Goal: Task Accomplishment & Management: Manage account settings

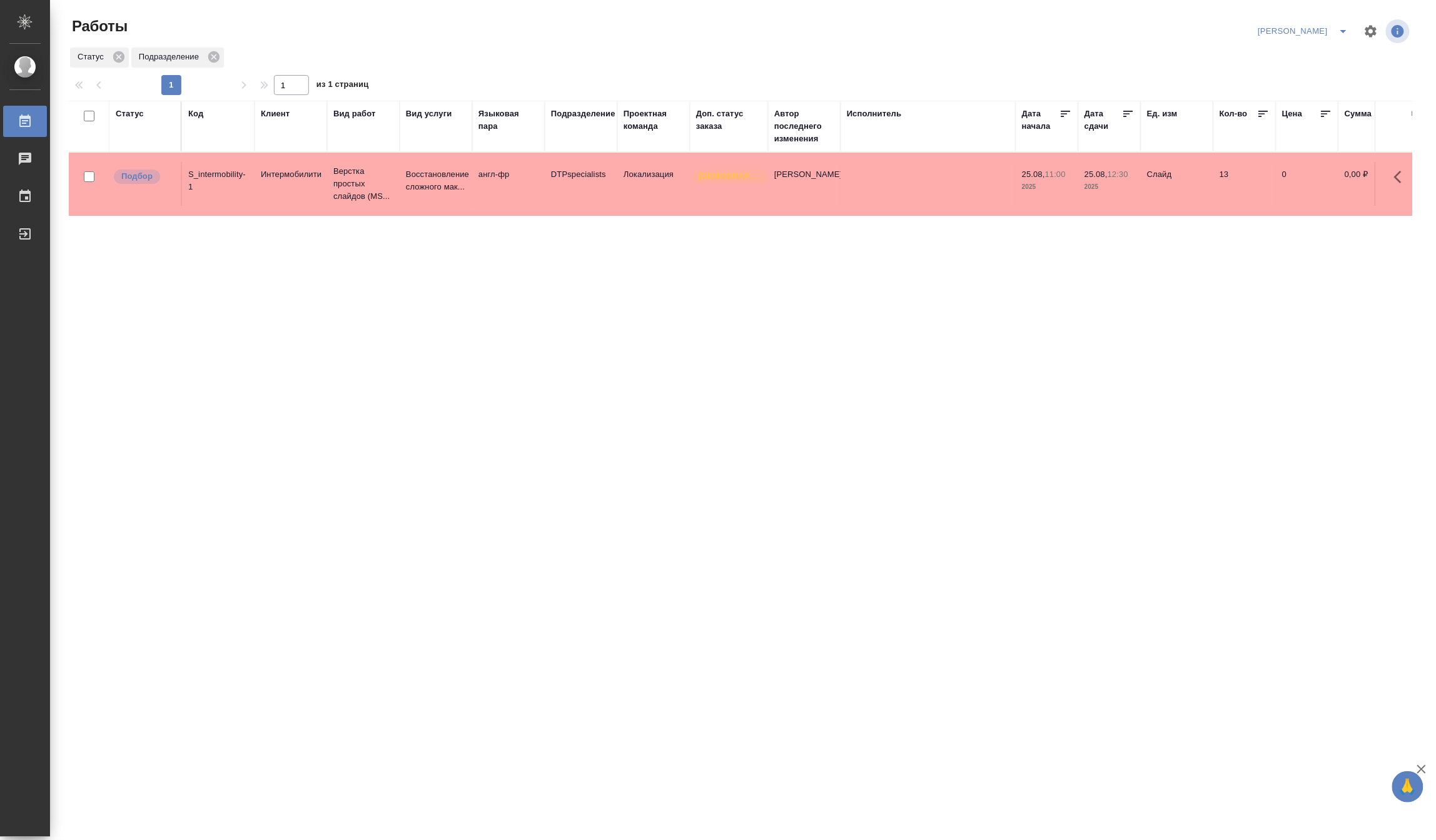
click at [1041, 184] on p "2025" at bounding box center [1047, 187] width 50 height 13
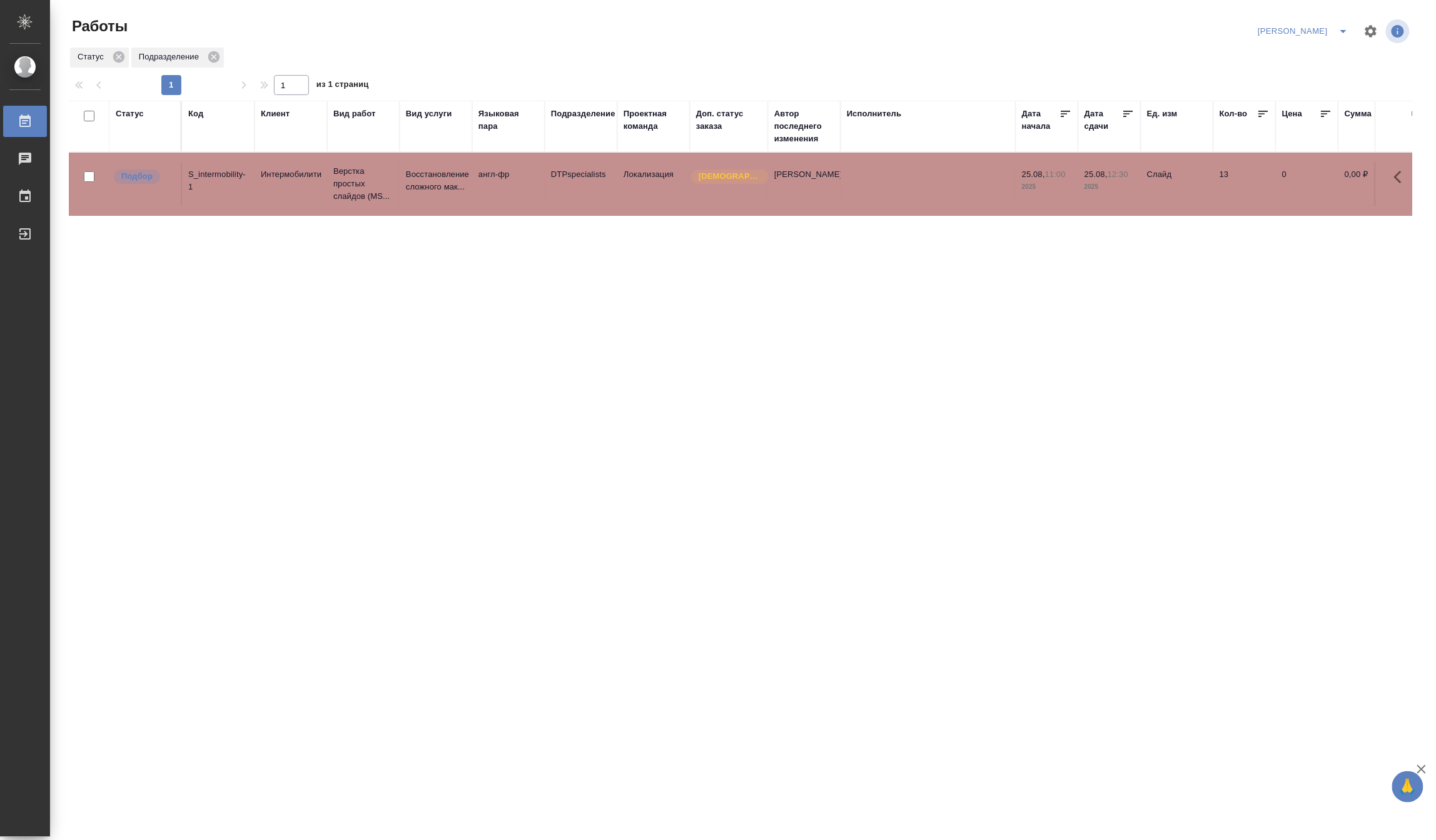
click at [1041, 184] on p "2025" at bounding box center [1047, 187] width 50 height 13
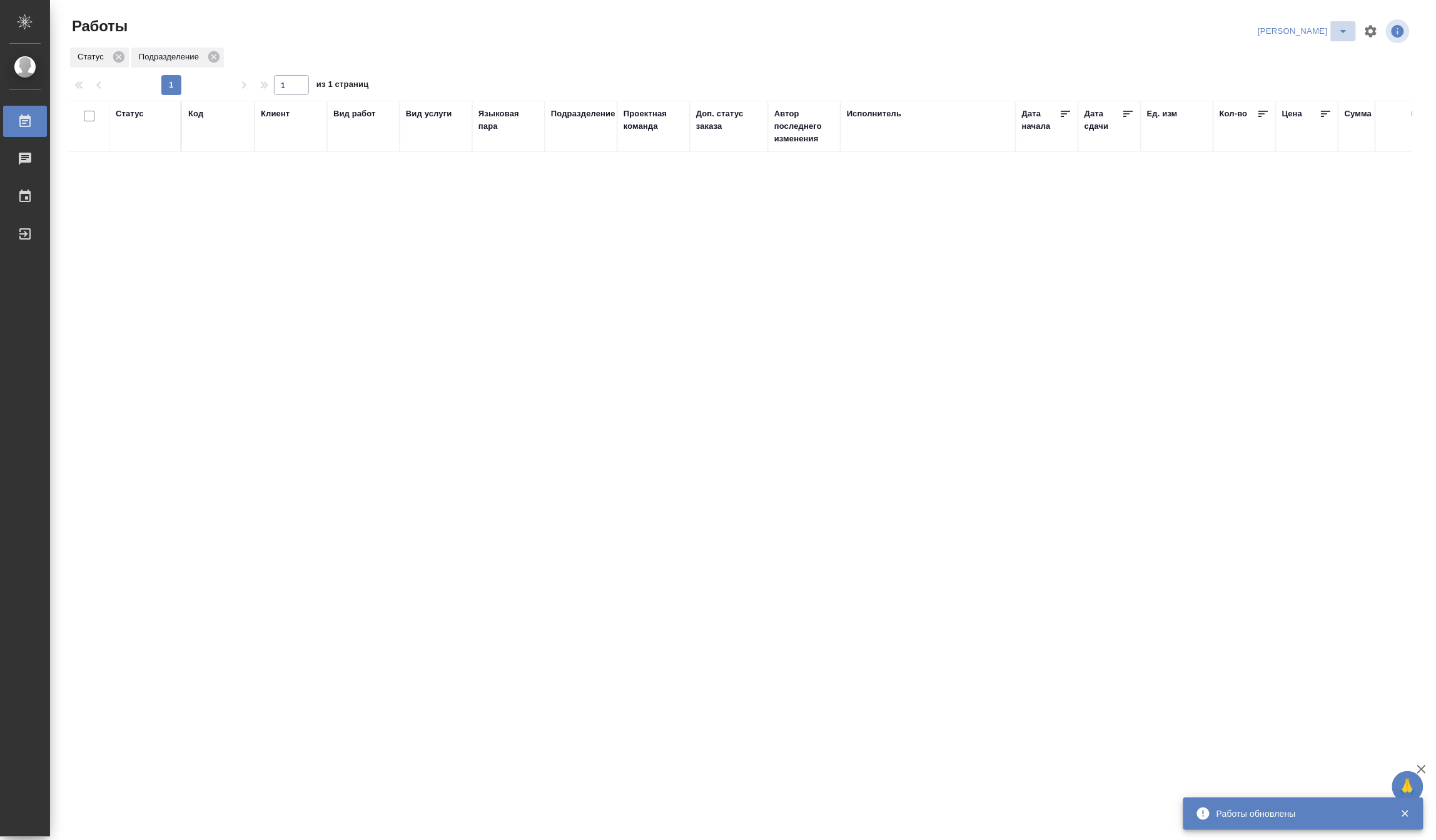
click at [1345, 26] on icon "split button" at bounding box center [1344, 31] width 15 height 15
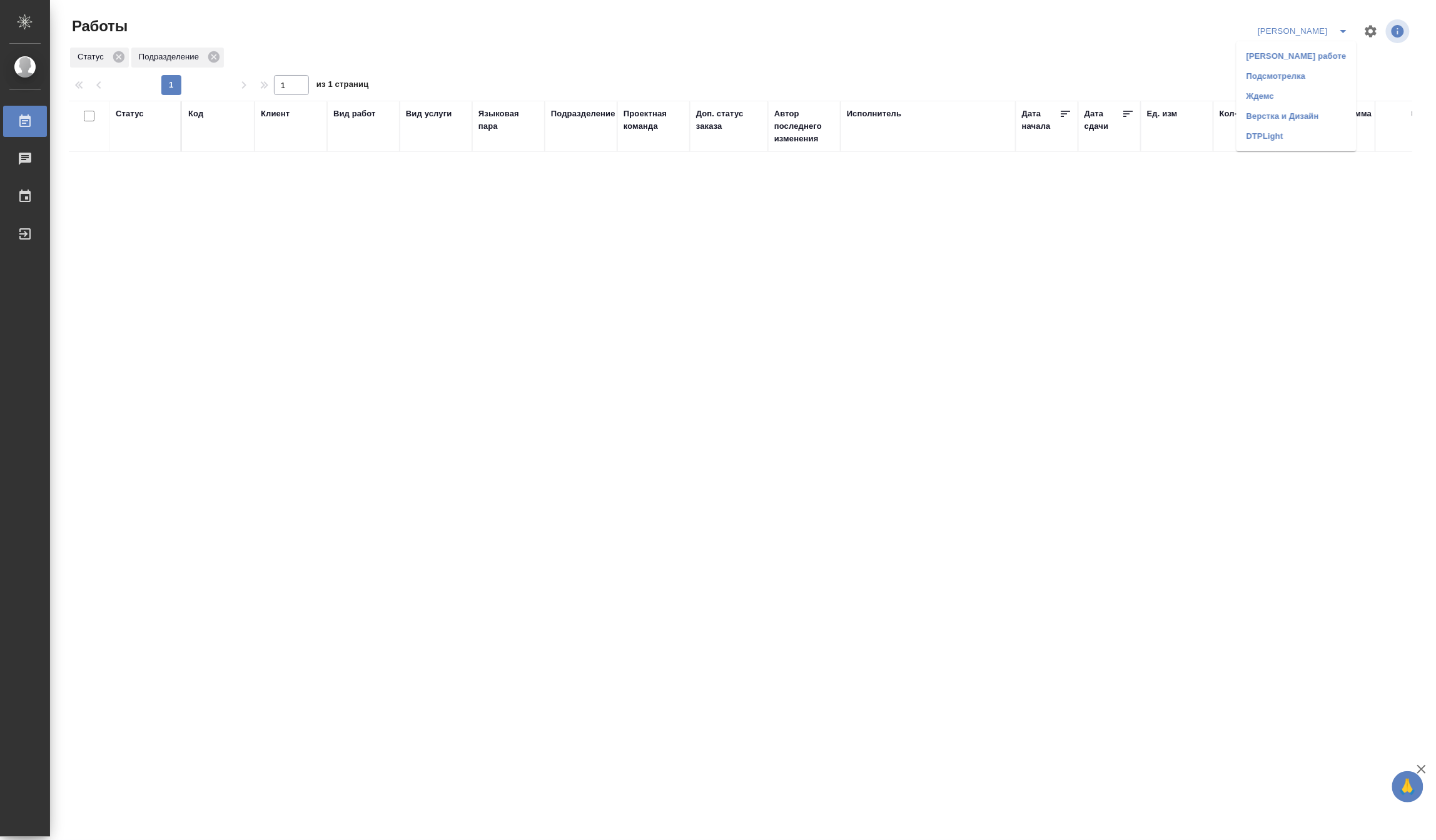
click at [1305, 58] on li "[PERSON_NAME] работе" at bounding box center [1296, 56] width 120 height 20
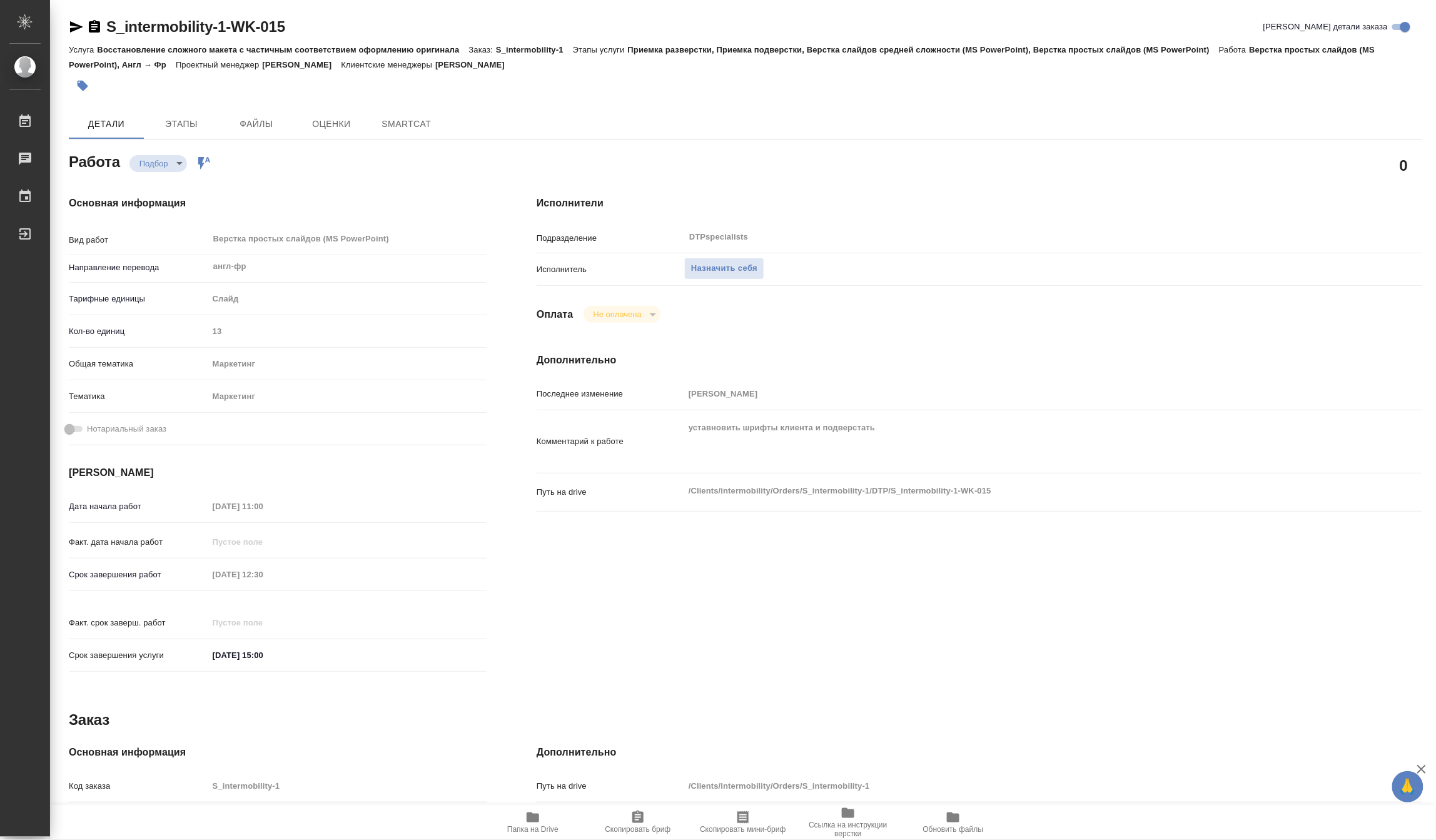
type textarea "x"
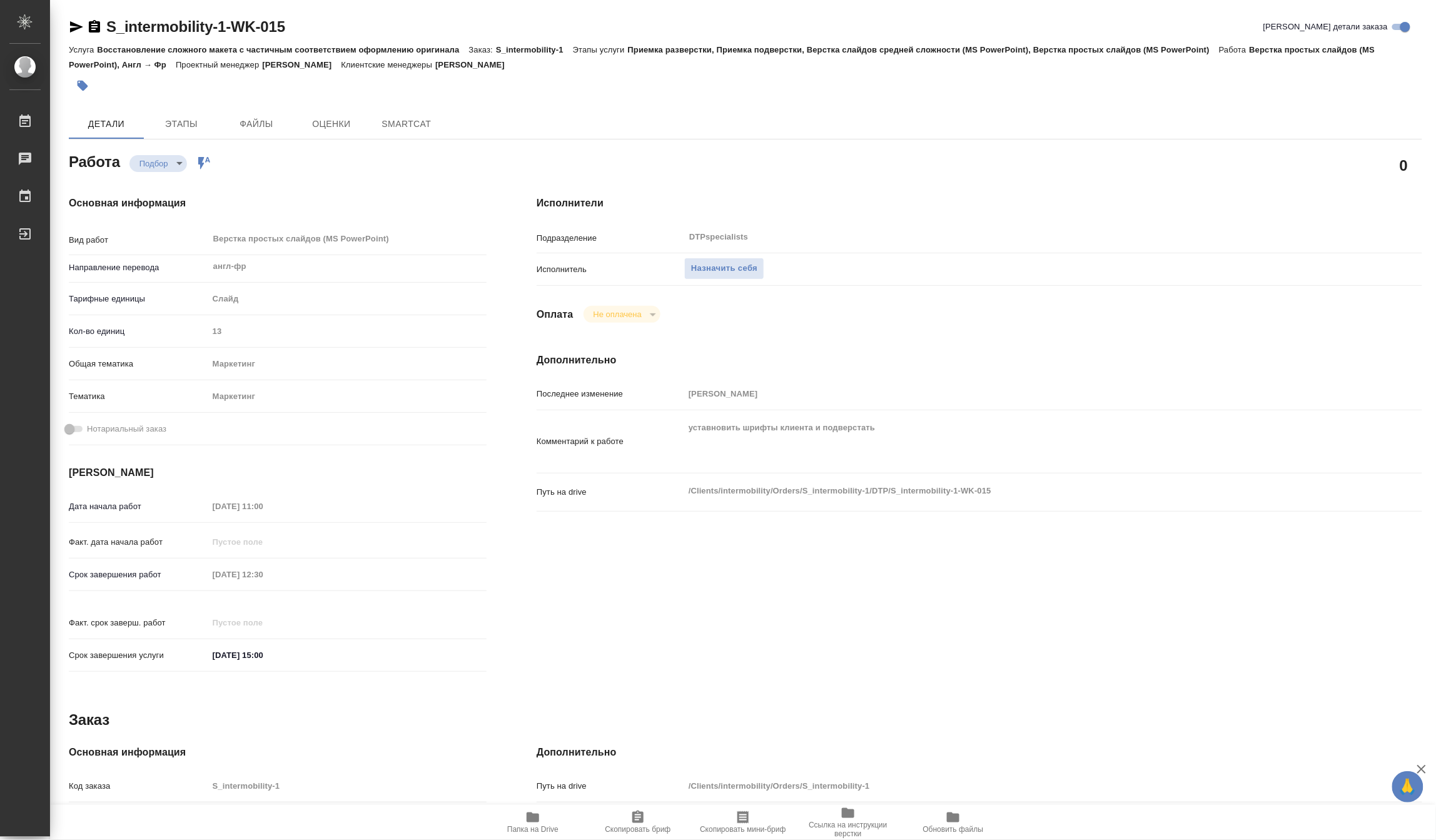
type textarea "x"
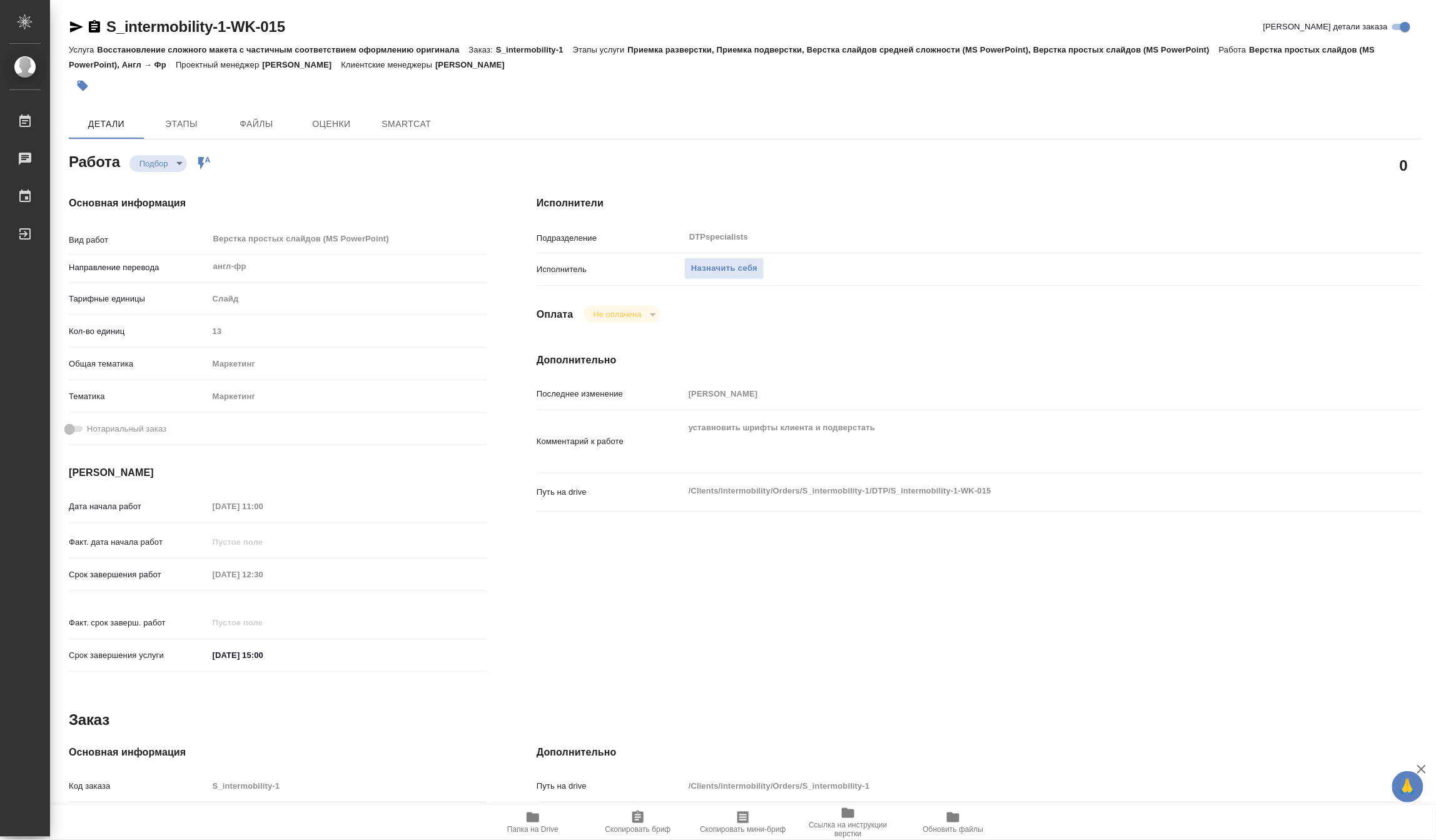
type textarea "x"
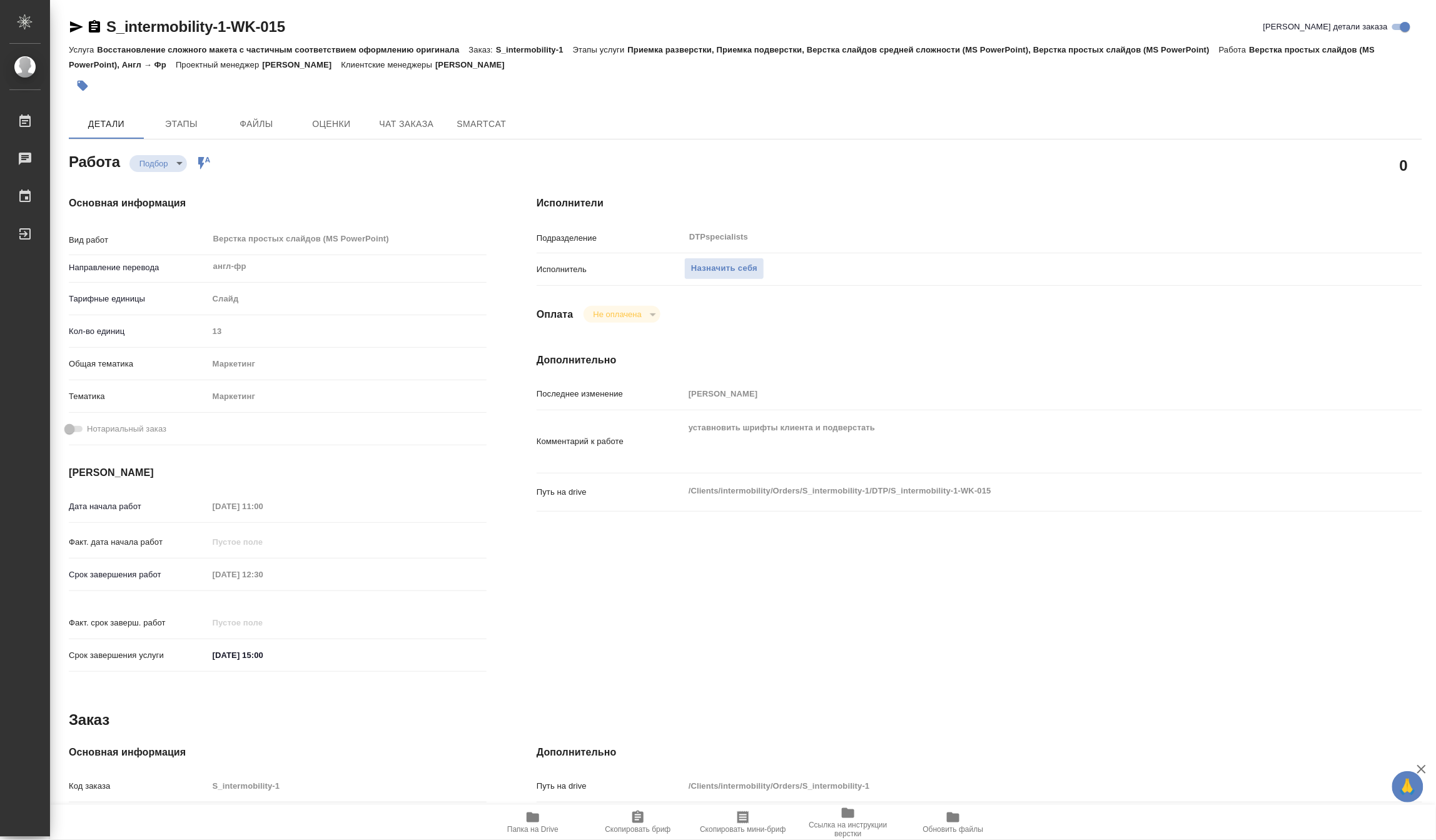
type textarea "x"
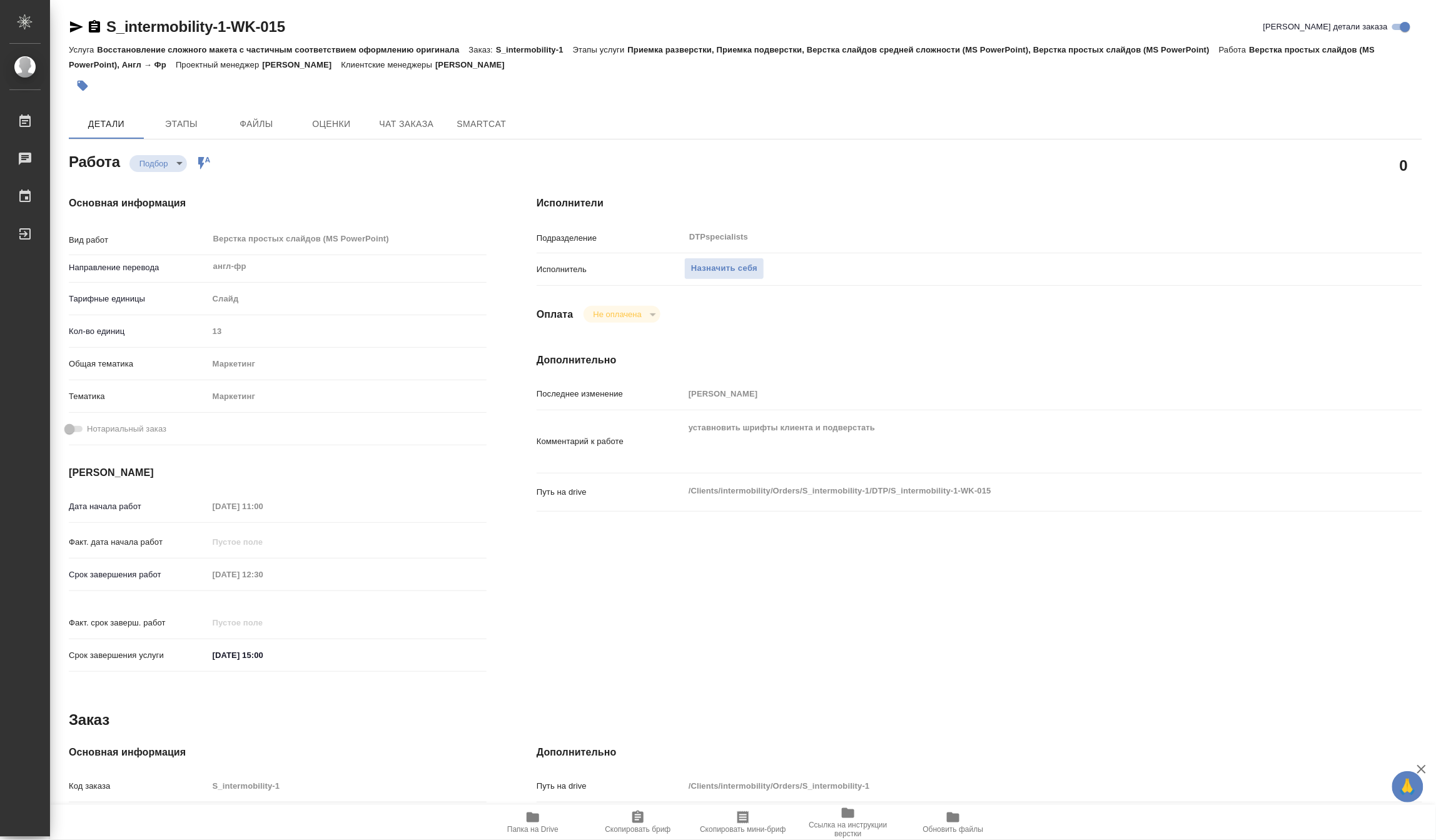
type textarea "x"
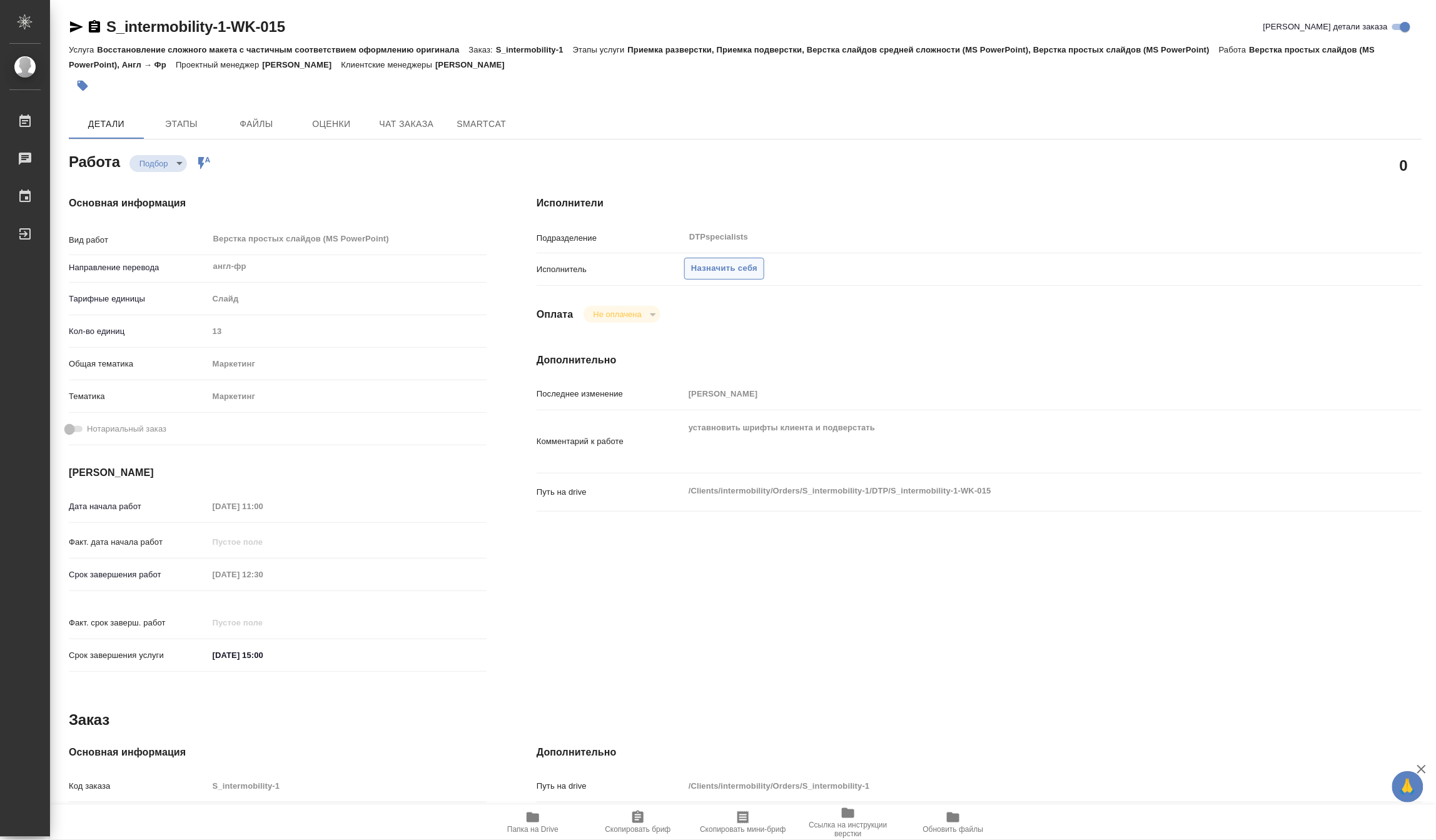
click at [726, 268] on span "Назначить себя" at bounding box center [724, 268] width 66 height 15
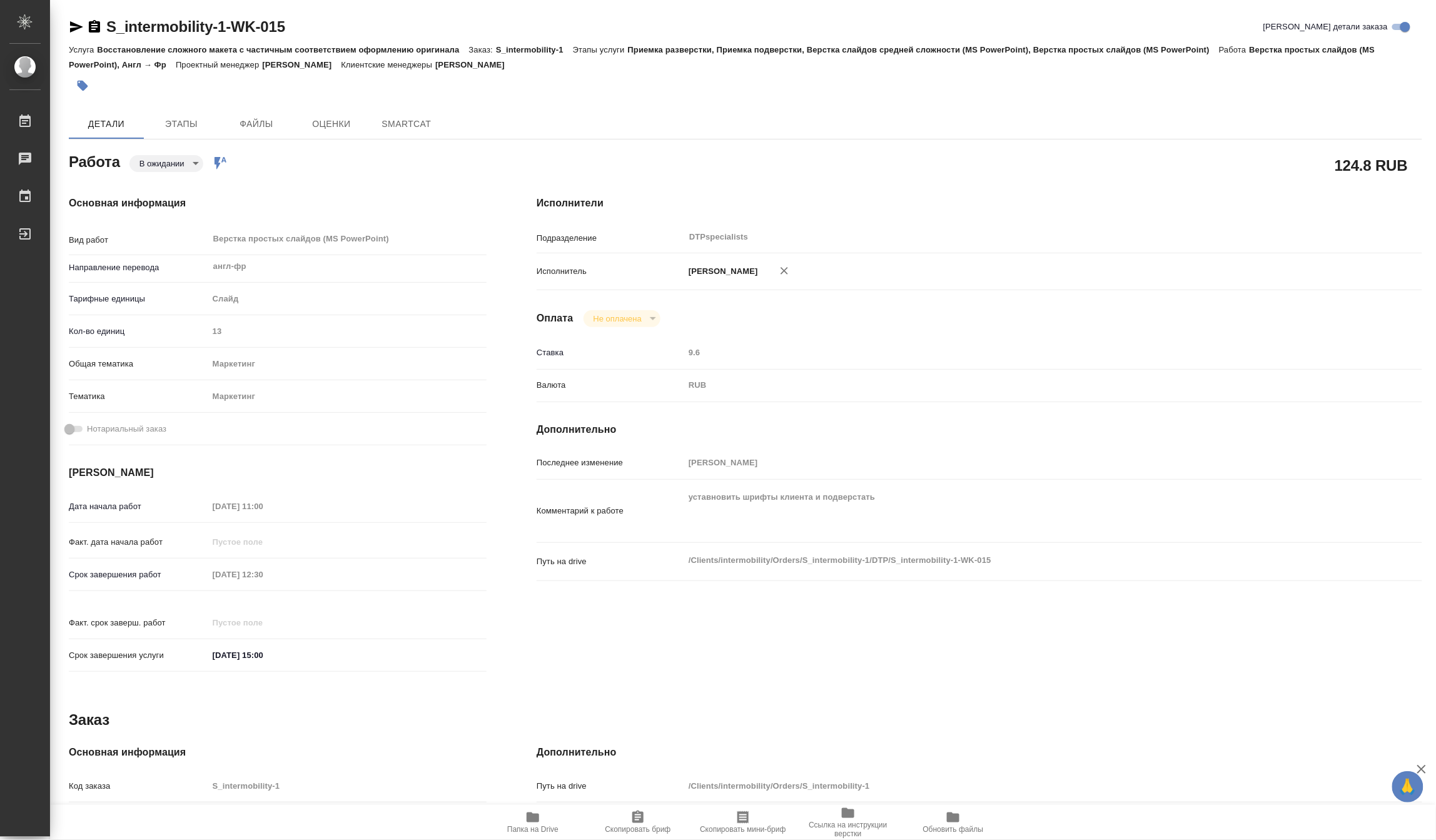
type textarea "x"
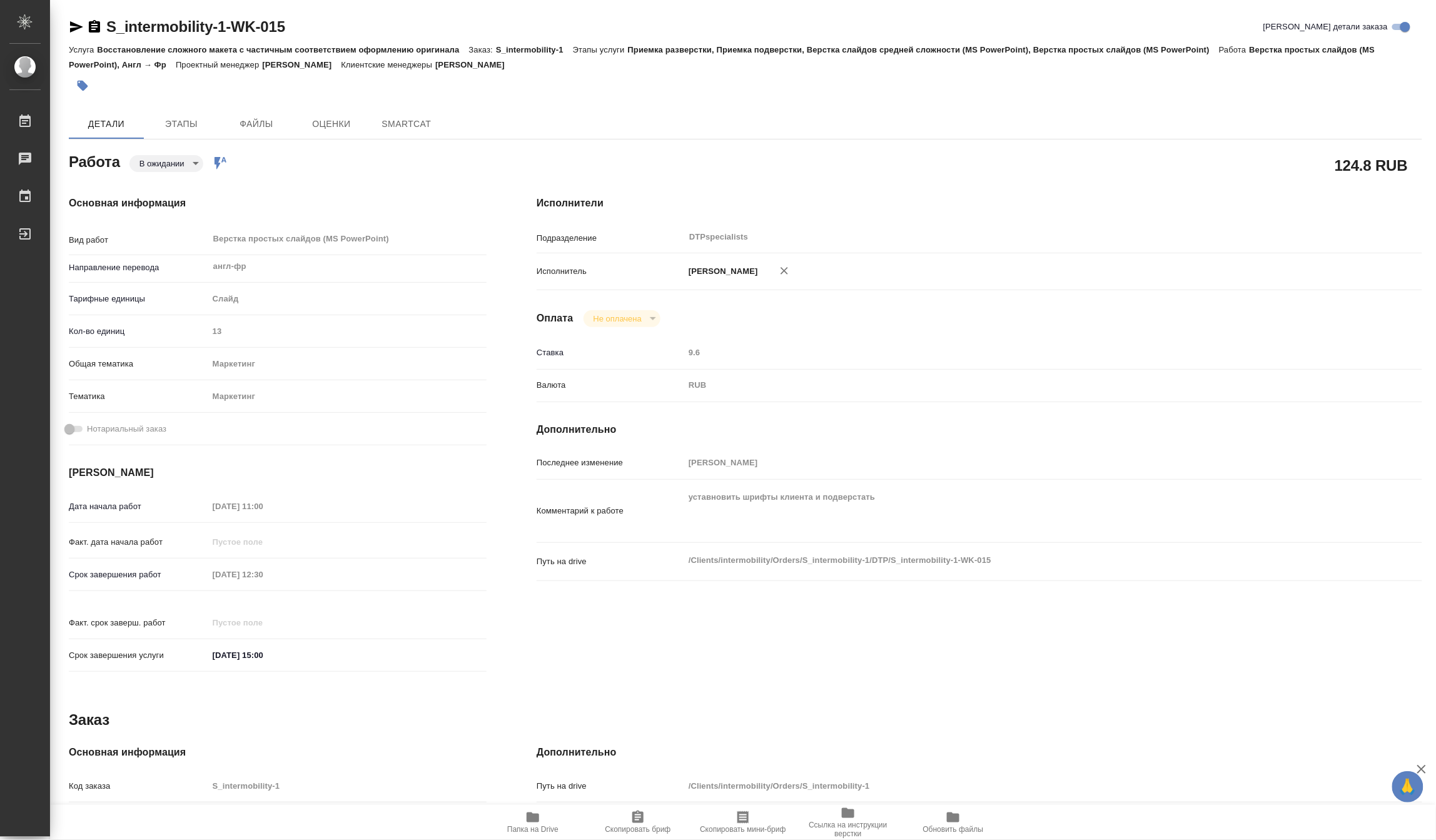
type textarea "x"
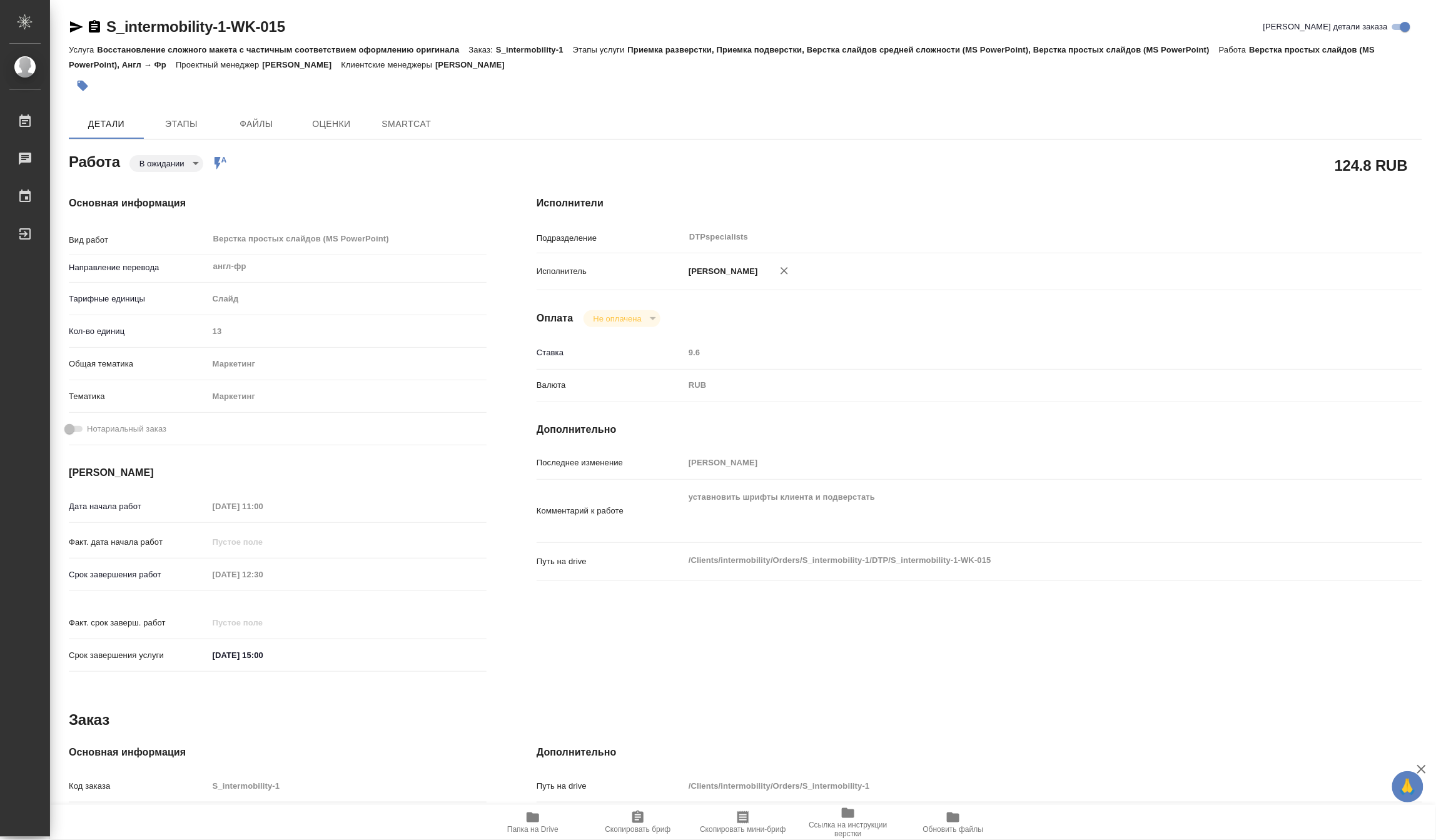
type textarea "x"
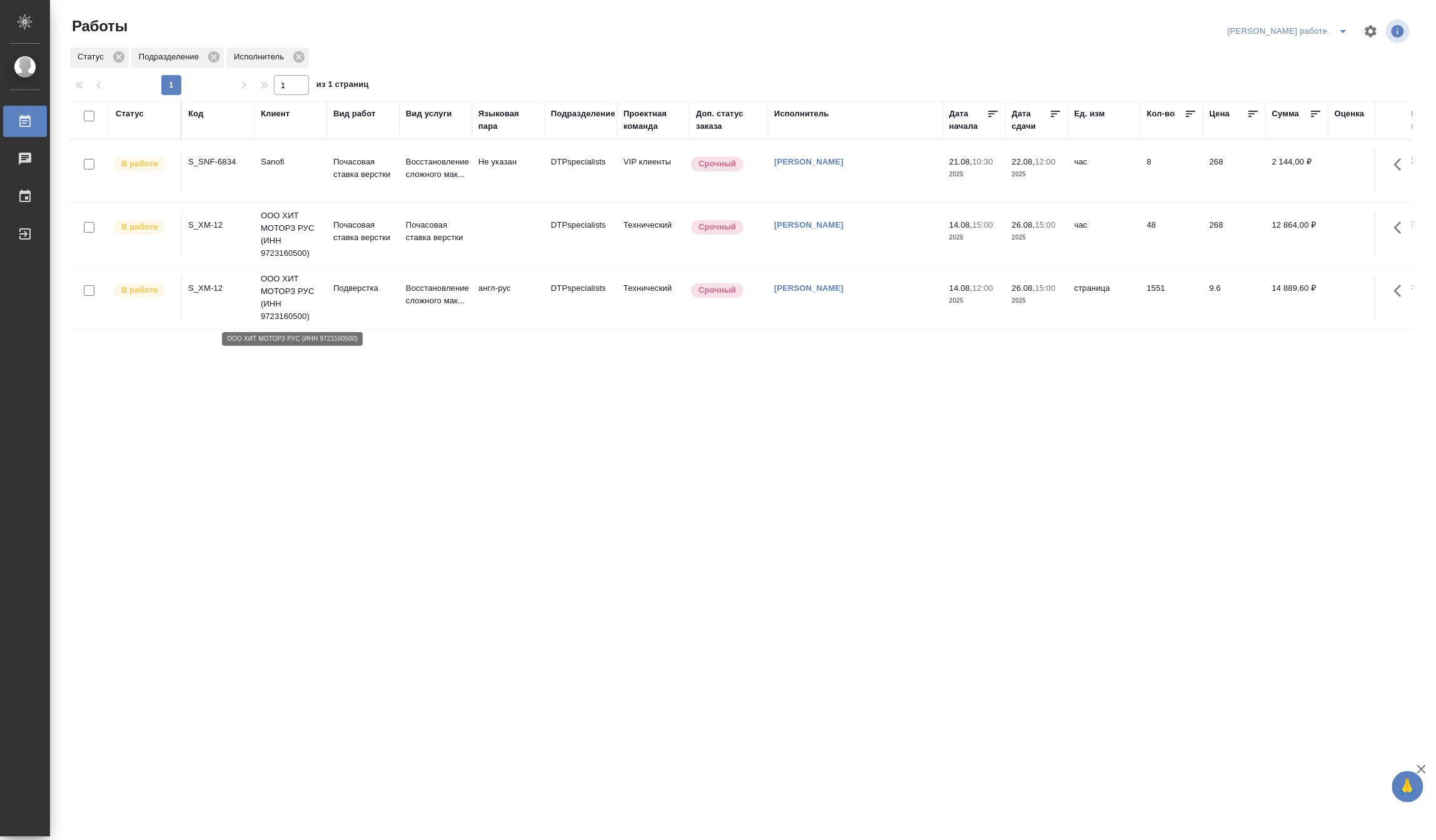
click at [280, 301] on p "ООО ХИТ МОТОРЗ РУС (ИНН 9723160500)" at bounding box center [291, 298] width 60 height 50
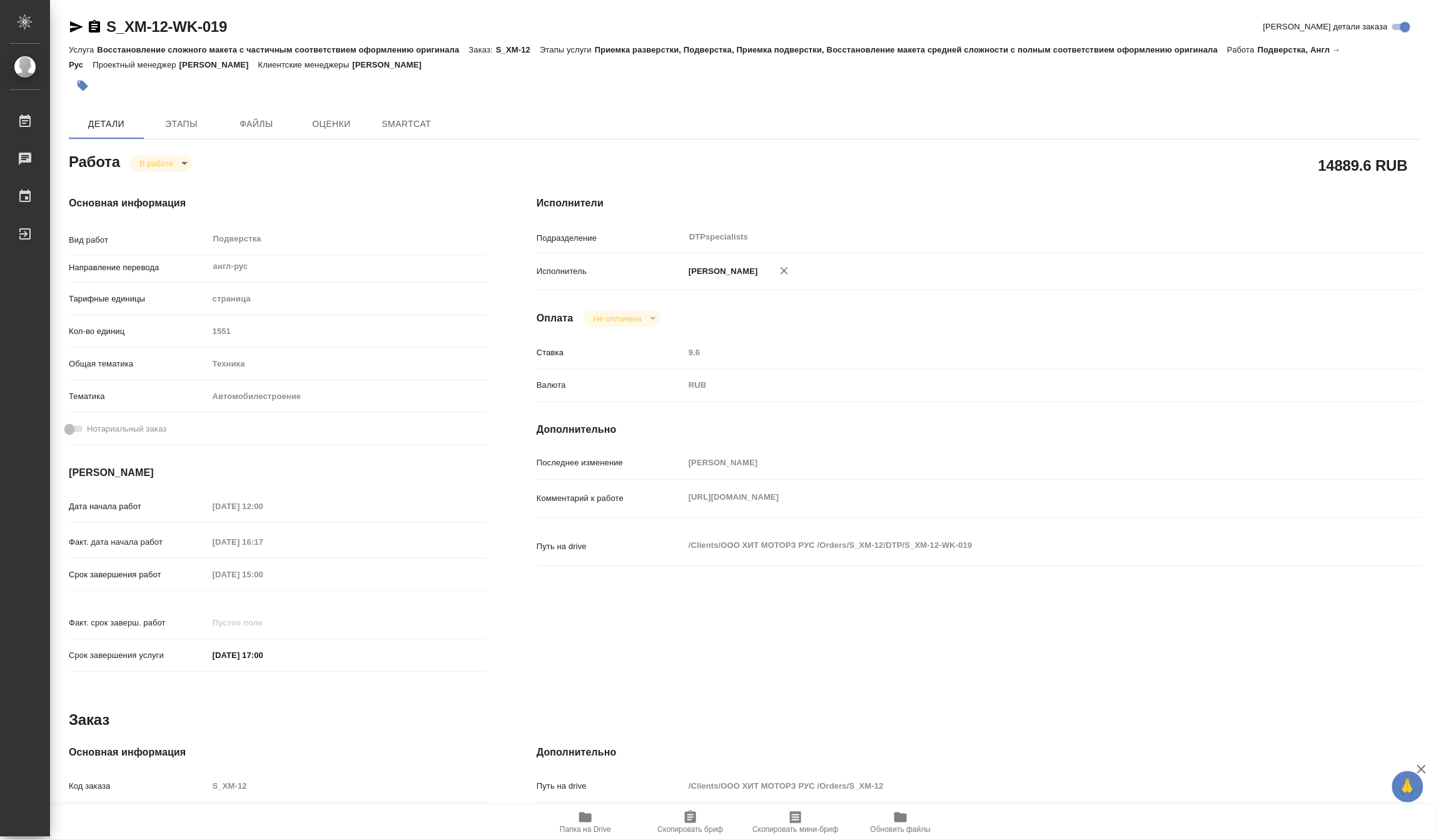
type textarea "x"
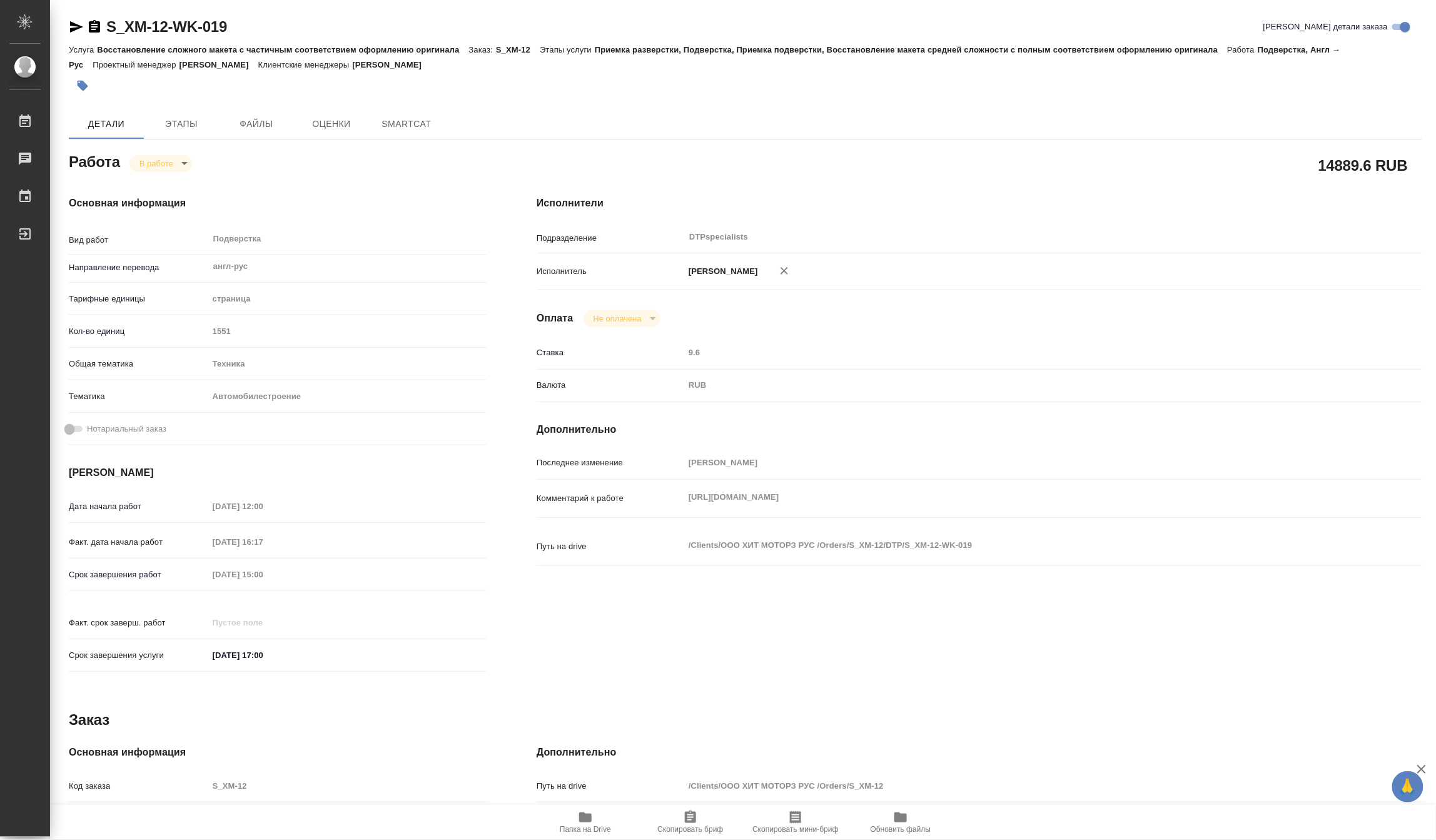
type textarea "x"
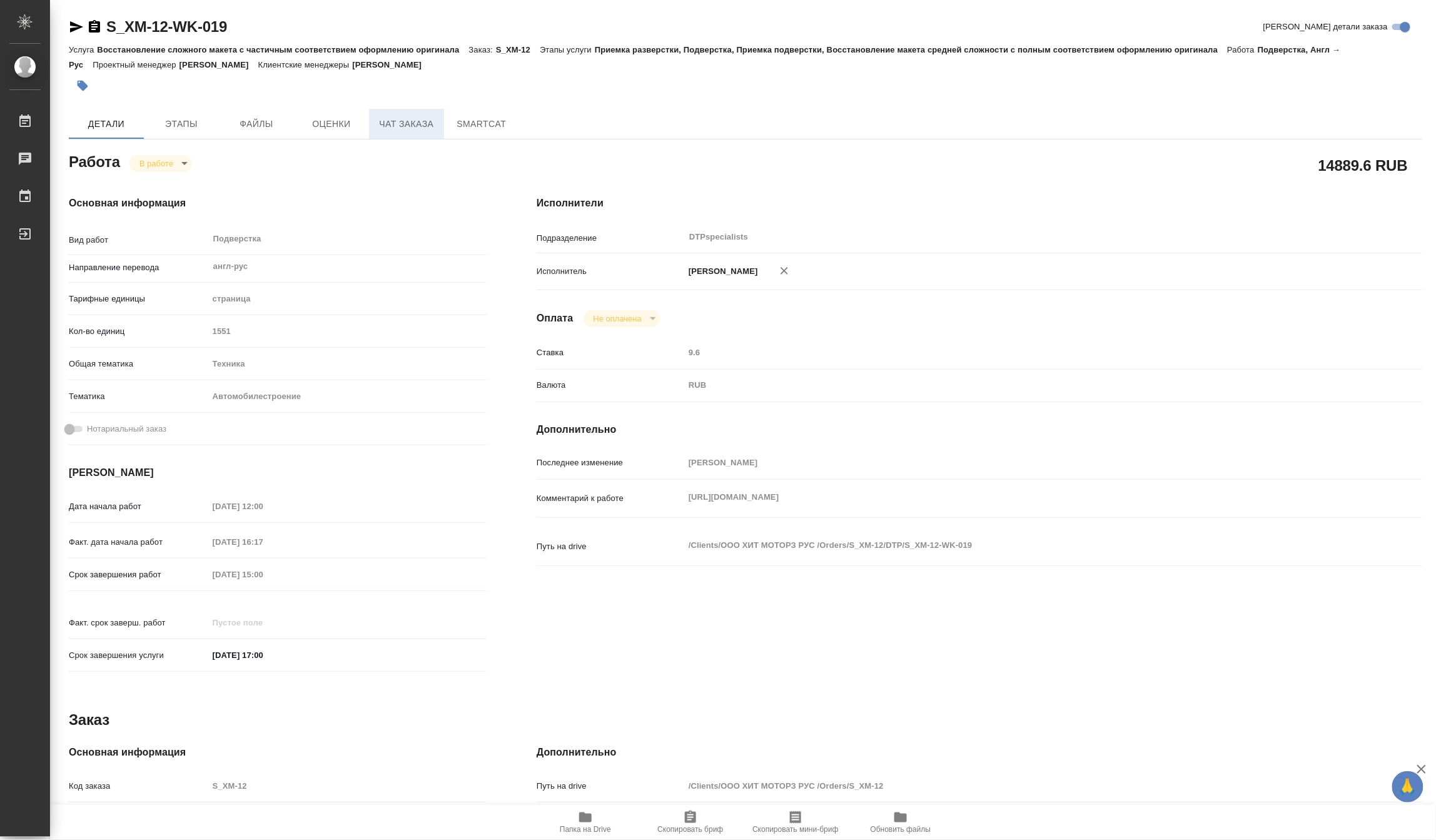
click at [407, 120] on span "Чат заказа" at bounding box center [406, 124] width 60 height 15
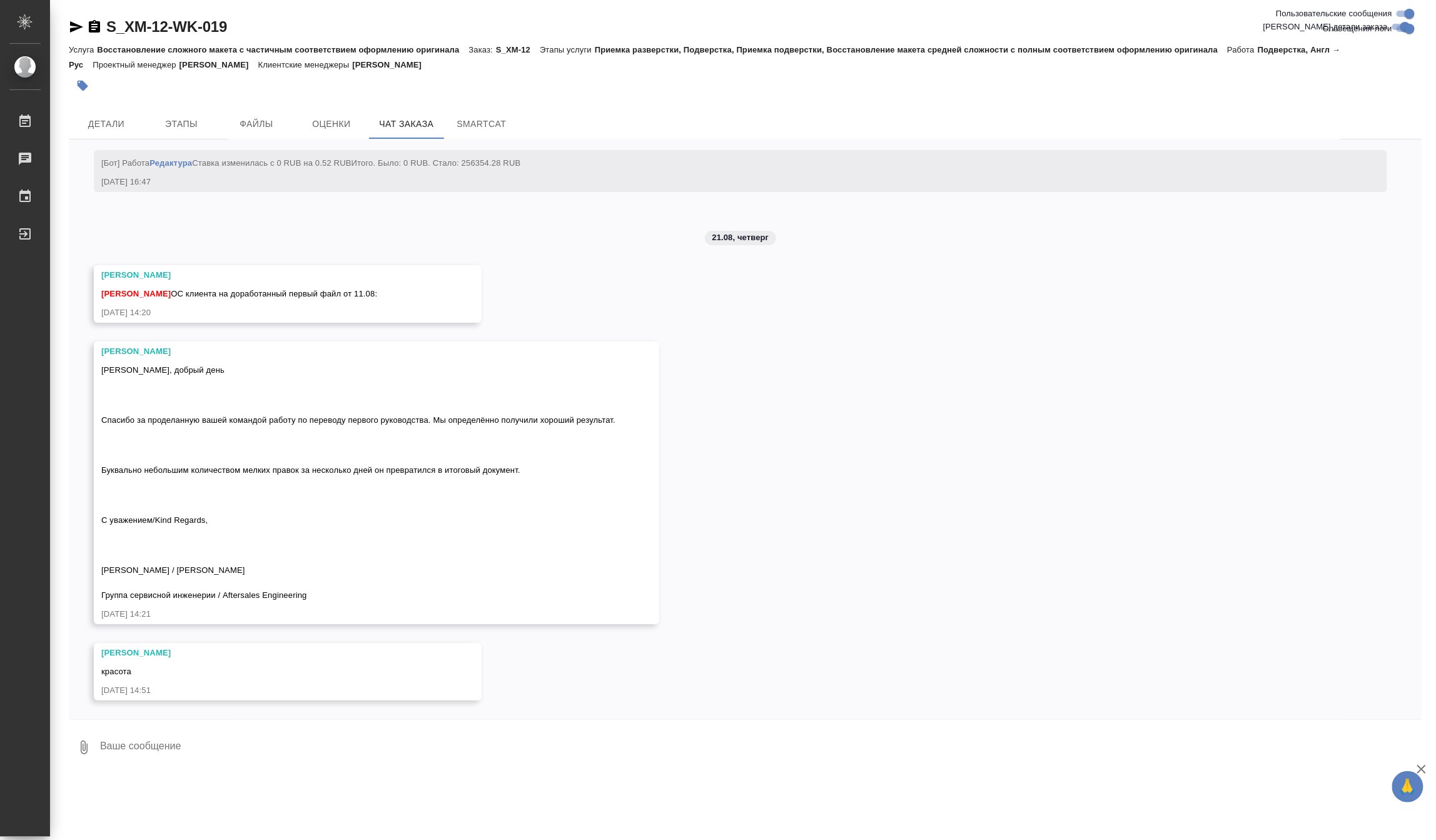
scroll to position [52978, 0]
click at [151, 469] on span "Ольга, добрый день Спасибо за проделанную вашей командой работу по переводу пер…" at bounding box center [358, 482] width 514 height 234
copy span "Буквально небольшим количеством мелких правок за несколько дней он превратился …"
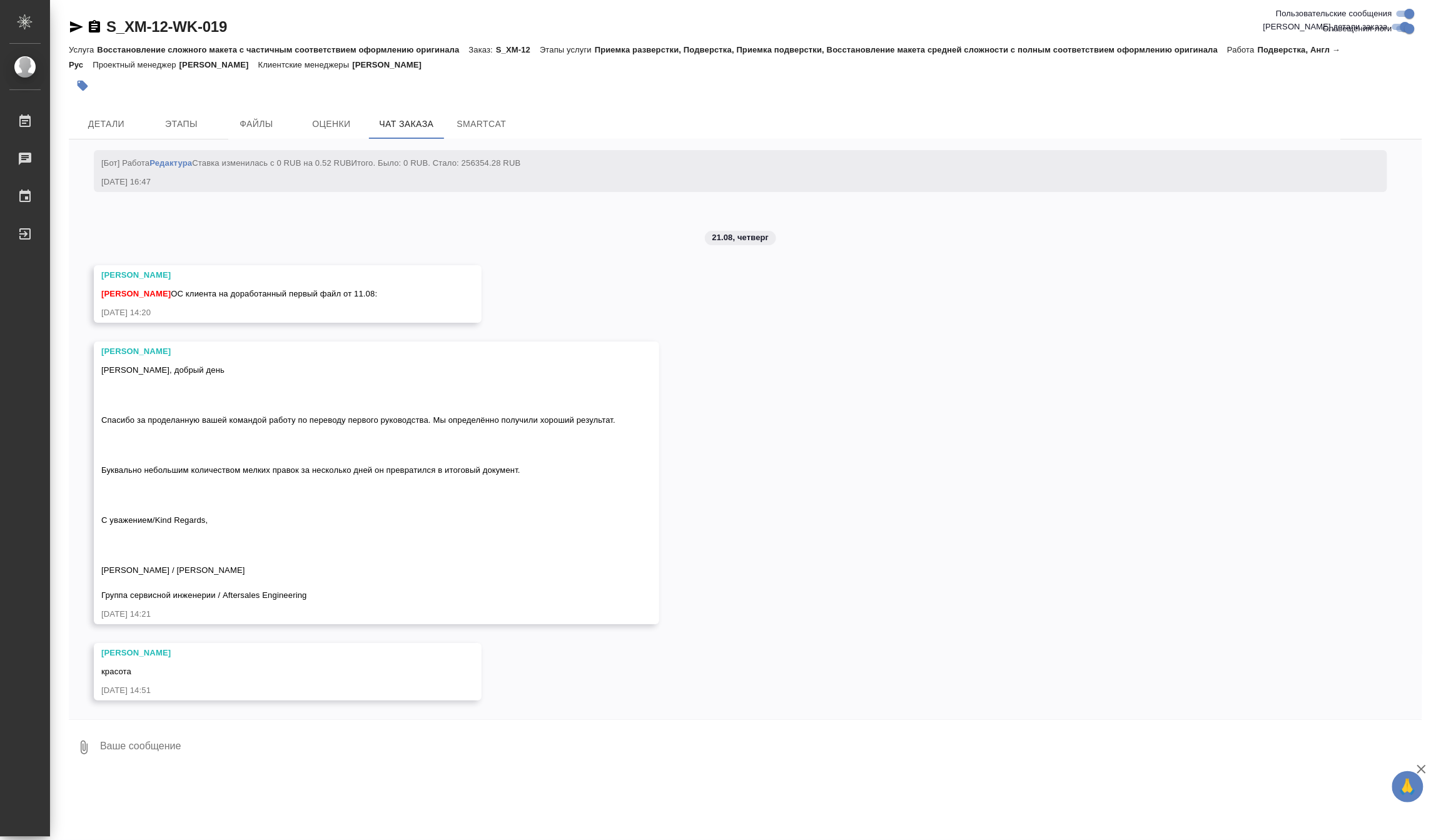
click at [382, 535] on div "Ольга, добрый день Спасибо за проделанную вашей командой работу по переводу пер…" at bounding box center [358, 481] width 514 height 241
